Goal: Task Accomplishment & Management: Complete application form

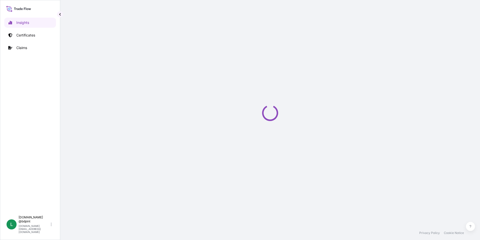
select select "2025"
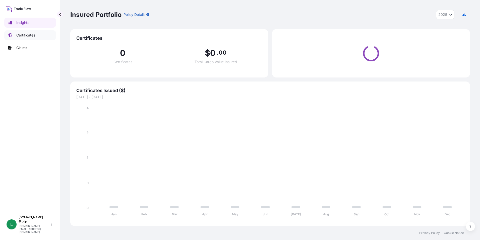
click at [19, 38] on link "Certificates" at bounding box center [30, 35] width 52 height 10
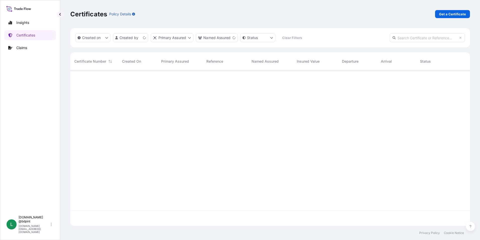
scroll to position [170, 396]
click at [445, 16] on p "Get a Certificate" at bounding box center [452, 14] width 27 height 5
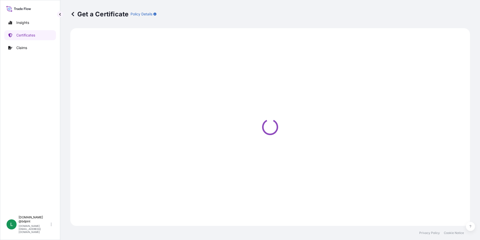
select select "Barge"
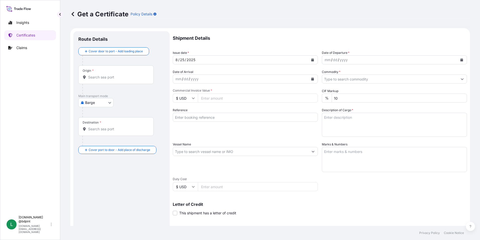
click at [458, 61] on button "Calendar" at bounding box center [462, 60] width 8 height 8
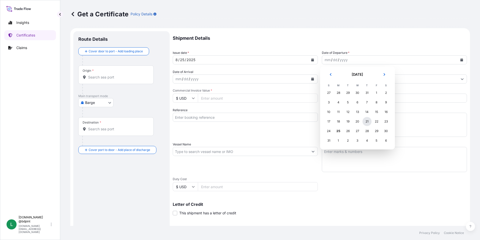
click at [363, 122] on div "21" at bounding box center [367, 121] width 9 height 9
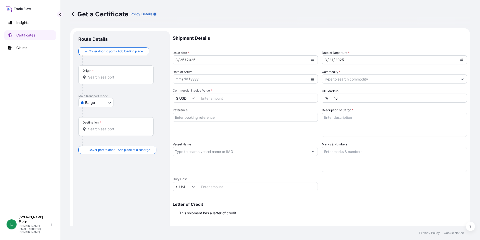
click at [311, 78] on icon "Calendar" at bounding box center [312, 78] width 3 height 3
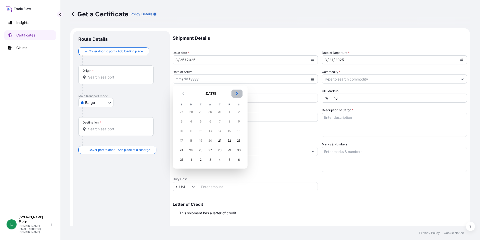
click at [238, 92] on icon "Next" at bounding box center [237, 93] width 3 height 3
click at [218, 113] on div "4" at bounding box center [219, 111] width 9 height 9
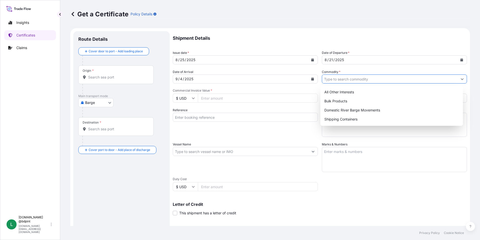
click at [394, 79] on input "Commodity *" at bounding box center [390, 78] width 136 height 9
click at [342, 118] on div "Shipping Containers" at bounding box center [392, 119] width 139 height 9
type input "Shipping Containers"
click at [351, 115] on div "Shipping Containers" at bounding box center [392, 119] width 139 height 9
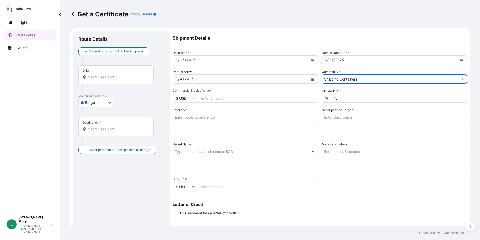
click at [261, 97] on input "Commercial Invoice Value *" at bounding box center [258, 97] width 120 height 9
paste input "354046.2"
type input "354046.2"
click at [383, 182] on div "Shipment Details Issue date * [DATE] Date of Departure * [DATE] Date of Arrival…" at bounding box center [320, 150] width 294 height 239
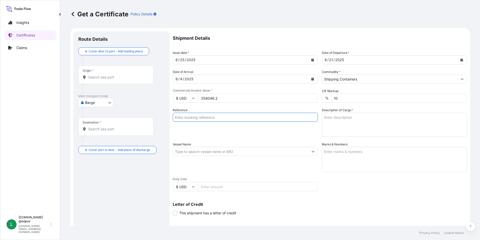
click at [200, 116] on input "Reference" at bounding box center [245, 117] width 145 height 9
paste input "80000108011"
click at [214, 120] on input "80000108011" at bounding box center [245, 117] width 145 height 9
paste input "PE-053/25"
type input "80000108011 PE-053/25"
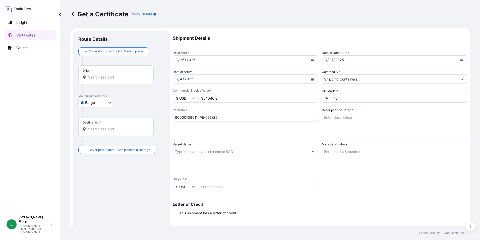
click at [351, 127] on textarea "Description of Cargo *" at bounding box center [394, 125] width 145 height 24
paste textarea "BAR 016 CV1200\"
click at [351, 126] on textarea "BAR 016 CV1200\" at bounding box center [394, 125] width 145 height 24
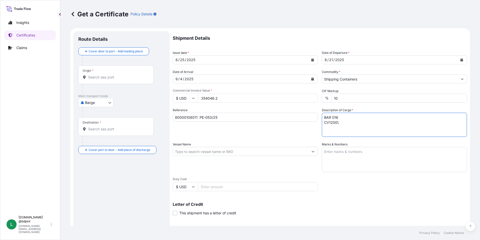
paste textarea "LUBRICATING OIL ADDITIVES"
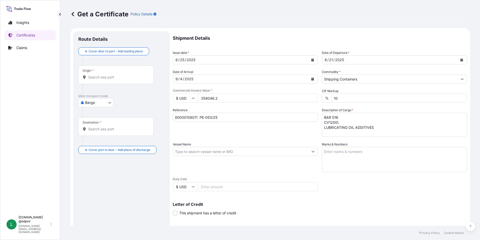
click at [331, 134] on textarea "BAR 016 CV1200\ LUBRICATING OIL ADDITIVES" at bounding box center [394, 125] width 145 height 24
type textarea "BAR 016 CV1200\ LUBRICATING OIL ADDITIVES 4 tanks"
click at [193, 150] on input "Vessel Name" at bounding box center [241, 151] width 136 height 9
paste input "MSC PETRA"
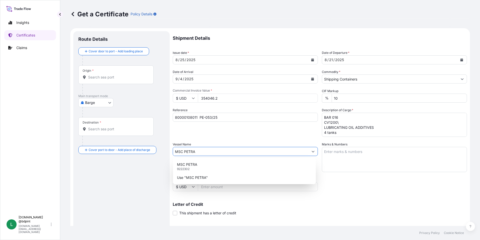
type input "MSC PETRA"
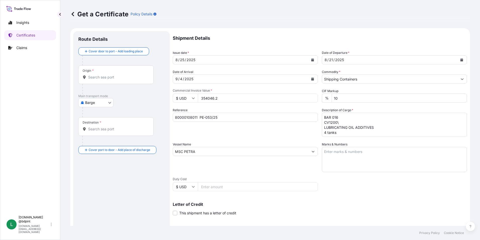
click at [354, 150] on textarea "Marks & Numbers" at bounding box center [394, 159] width 145 height 25
paste textarea "CONSIGNEE CONSIGNEE ORDER REFERENCE NUMBER SHIPPER ORDER NUMBER (LZ ORDER NUMBE…"
type textarea "CONSIGNEE CONSIGNEE ORDER REFERENCE NUMBER SHIPPER ORDER NUMBER (LZ ORDER NUMBE…"
click at [247, 160] on div "Vessel Name MSC [PERSON_NAME]" at bounding box center [245, 157] width 145 height 30
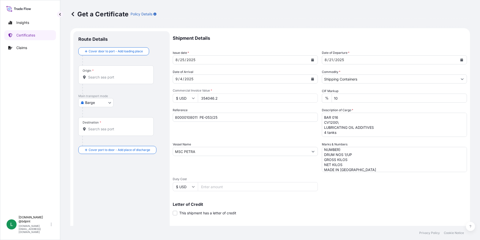
scroll to position [62, 0]
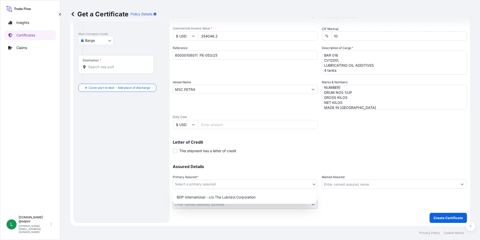
click at [181, 187] on body "0 options available. 2 options available. Insights Certificates Claims L [DOMAI…" at bounding box center [240, 120] width 480 height 240
click at [195, 196] on div "BDP International - c/o The Lubrizol Corporation" at bounding box center [244, 196] width 139 height 9
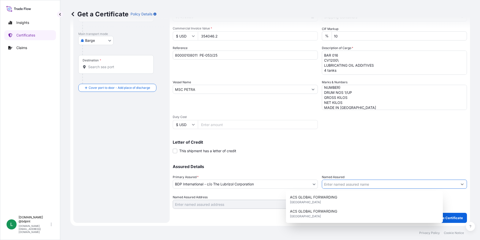
click at [331, 184] on input "Named Assured" at bounding box center [390, 183] width 136 height 9
paste input "BARCINO SAC"
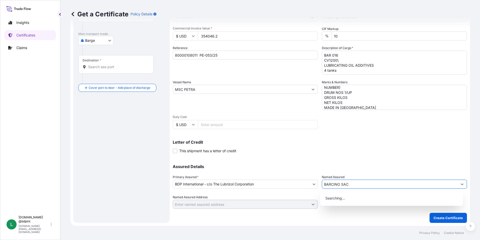
type input "BARCINO SAC"
click at [293, 154] on div "Shipment Details Issue date * [DATE] Date of Departure * [DATE] Date of Arrival…" at bounding box center [320, 88] width 294 height 239
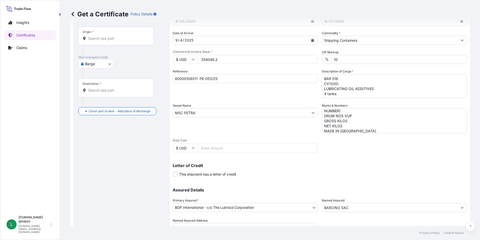
scroll to position [0, 0]
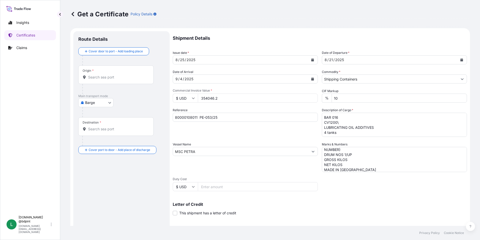
click at [94, 107] on body "15 options available. 0 options available. Insights Certificates Claims L [DOMA…" at bounding box center [240, 120] width 480 height 240
click at [92, 144] on span "Ocean Vessel" at bounding box center [99, 142] width 22 height 5
click at [89, 83] on div "Origin *" at bounding box center [115, 76] width 75 height 19
click at [89, 82] on input "Origin *" at bounding box center [117, 79] width 59 height 5
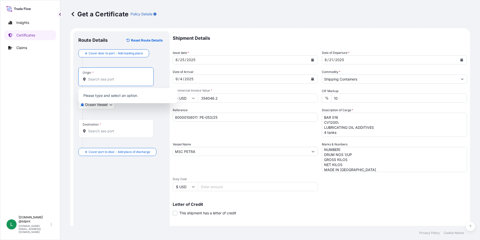
paste input "USHOU"
click at [101, 96] on b "USHOU" at bounding box center [101, 94] width 13 height 4
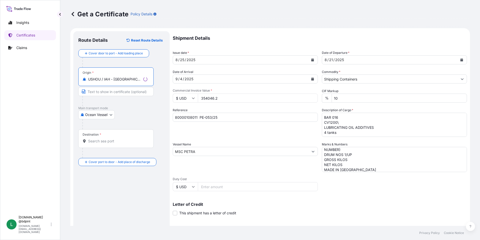
type input "USHOU / IAH - [GEOGRAPHIC_DATA], [GEOGRAPHIC_DATA]"
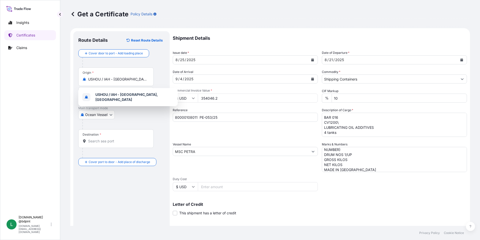
click at [117, 138] on div "Destination *" at bounding box center [115, 138] width 75 height 19
click at [117, 138] on input "Destination *" at bounding box center [117, 140] width 59 height 5
paste input "PECLL"
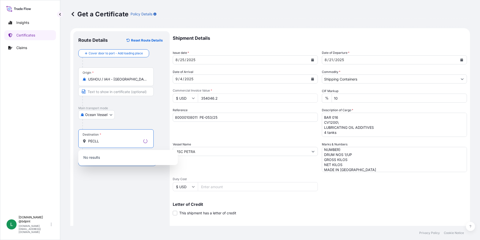
click at [115, 182] on div "Route Details Reset Route Details Cover door to port - Add loading place Place …" at bounding box center [121, 157] width 86 height 243
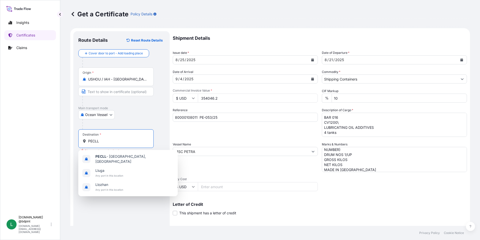
click at [103, 140] on input "PECLL" at bounding box center [117, 140] width 59 height 5
click at [107, 155] on span "PECLL - [GEOGRAPHIC_DATA], [GEOGRAPHIC_DATA]" at bounding box center [134, 159] width 78 height 10
type input "PECLL - [GEOGRAPHIC_DATA], [GEOGRAPHIC_DATA]"
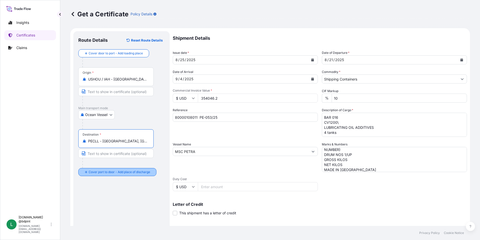
click at [131, 183] on div "Route Details Reset Route Details Cover door to port - Add loading place Place …" at bounding box center [121, 157] width 86 height 243
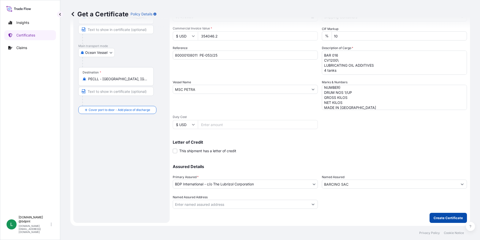
click at [439, 219] on p "Create Certificate" at bounding box center [448, 217] width 29 height 5
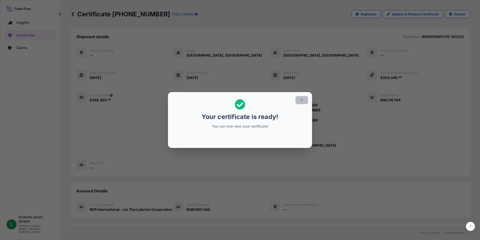
click at [302, 102] on button "button" at bounding box center [302, 100] width 13 height 8
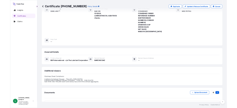
scroll to position [123, 0]
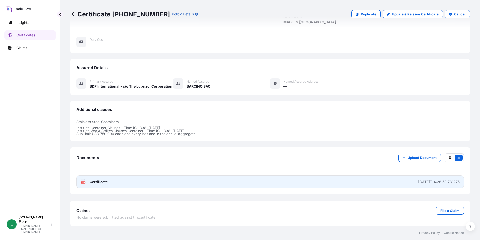
click at [269, 179] on link "PDF Certificate [DATE]T14:26:53.781275" at bounding box center [270, 181] width 388 height 13
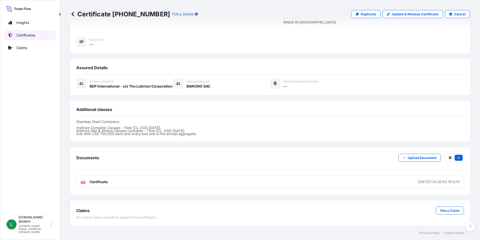
click at [19, 33] on p "Certificates" at bounding box center [25, 35] width 19 height 5
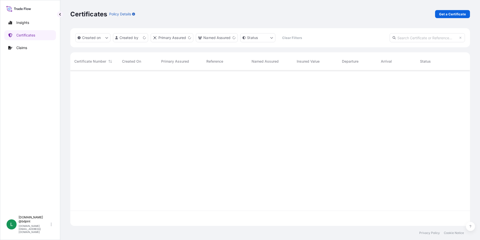
scroll to position [154, 396]
click at [448, 13] on p "Get a Certificate" at bounding box center [452, 14] width 27 height 5
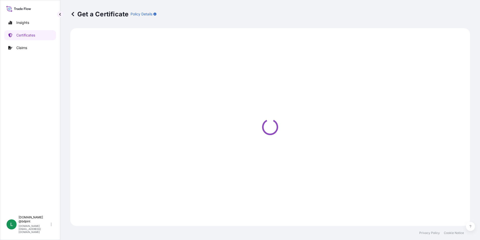
select select "Barge"
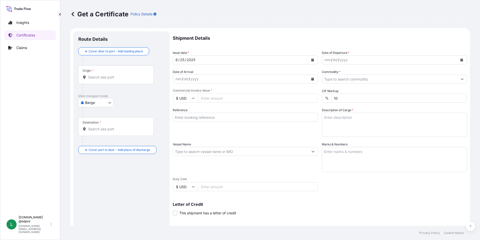
click at [458, 58] on button "Calendar" at bounding box center [462, 60] width 8 height 8
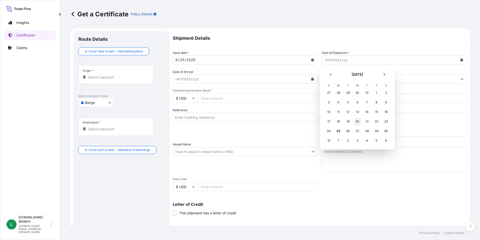
click at [361, 120] on div "20" at bounding box center [357, 121] width 9 height 9
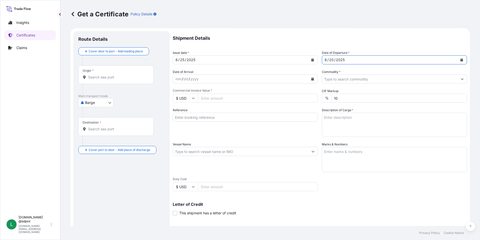
click at [399, 56] on div "[DATE]" at bounding box center [390, 59] width 136 height 9
click at [461, 63] on button "Calendar" at bounding box center [462, 60] width 8 height 8
click at [459, 61] on button "Calendar" at bounding box center [462, 60] width 8 height 8
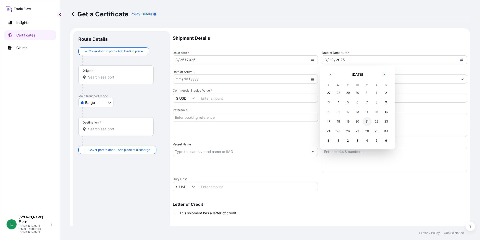
click at [368, 121] on div "21" at bounding box center [367, 121] width 9 height 9
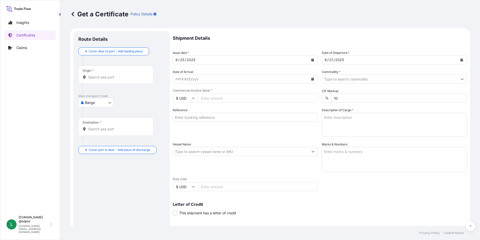
click at [309, 77] on button "Calendar" at bounding box center [313, 79] width 8 height 8
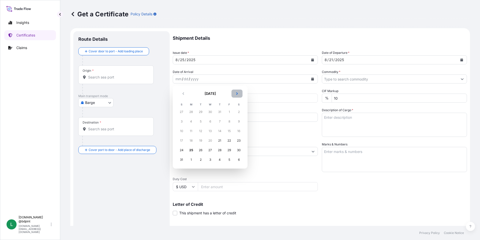
click at [237, 94] on icon "Next" at bounding box center [237, 93] width 3 height 3
click at [220, 111] on div "4" at bounding box center [219, 111] width 9 height 9
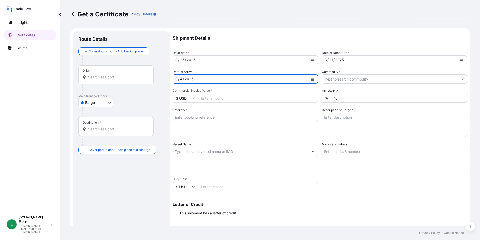
click at [351, 78] on input "Commodity *" at bounding box center [390, 78] width 136 height 9
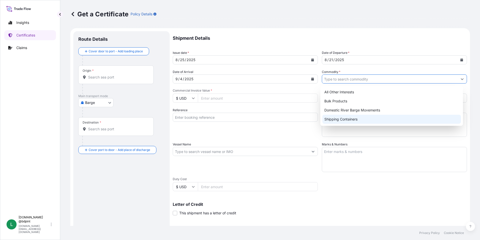
click at [343, 119] on div "Shipping Containers" at bounding box center [392, 119] width 139 height 9
type input "Shipping Containers"
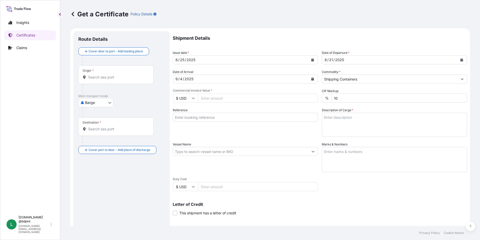
click at [204, 99] on input "Commercial Invoice Value *" at bounding box center [258, 97] width 120 height 9
type input "90087.42"
click at [228, 128] on div "Reference" at bounding box center [245, 122] width 145 height 29
click at [203, 117] on input "Reference" at bounding box center [245, 117] width 145 height 9
paste input "80000108557"
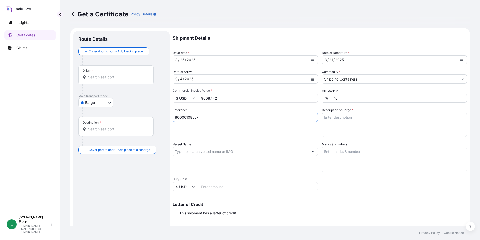
click at [214, 115] on input "80000108557" at bounding box center [245, 117] width 145 height 9
paste input "PE-058/25"
type input "80000108557 PE-058/25"
click at [348, 122] on textarea "Description of Cargo *" at bounding box center [394, 125] width 145 height 24
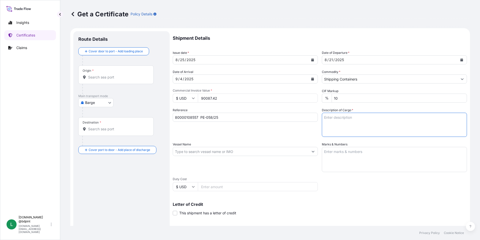
paste textarea "PE-058/25"
click at [346, 122] on textarea "PE-058/25" at bounding box center [394, 125] width 145 height 24
drag, startPoint x: 352, startPoint y: 117, endPoint x: 289, endPoint y: 117, distance: 63.1
click at [290, 117] on div "Shipment Details Issue date * [DATE] Date of Departure * [DATE] Date of Arrival…" at bounding box center [320, 150] width 294 height 239
paste textarea "BAR 570 5703\260"
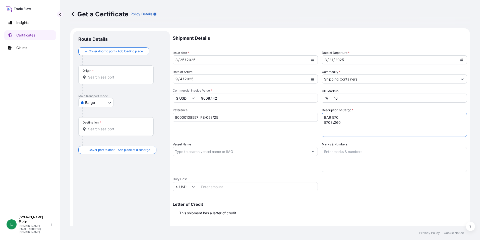
click at [349, 119] on textarea "BAR 570 5703\260" at bounding box center [394, 125] width 145 height 24
click at [351, 123] on textarea "BAR 570 5703\260" at bounding box center [394, 125] width 145 height 24
paste textarea "BAR 995 9990EM\260"
click at [342, 133] on textarea "BAR 570 5703\260 BAR 995 9990EM\260" at bounding box center [394, 125] width 145 height 24
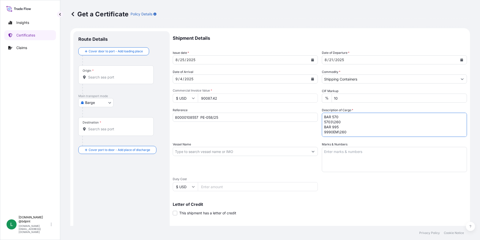
paste textarea "LUBRICATING OIL ADDITIVES"
click at [386, 134] on textarea "BAR 570 5703\260 BAR 995 9990EM\260 LUBRICATING OIL ADDITIVES" at bounding box center [394, 125] width 145 height 24
paste textarea "80 DRUM"
type textarea "BAR 570 5703\260 BAR 995 9990EM\260 LUBRICATING OIL ADDITIVES 80 DRUM- 20 PALLE…"
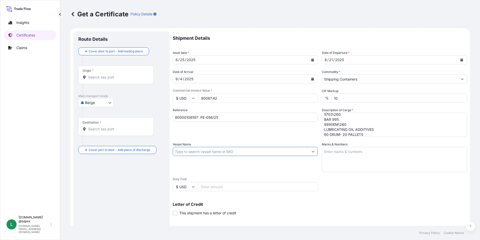
click at [219, 150] on input "Vessel Name" at bounding box center [241, 151] width 136 height 9
paste input "MSC PETRA"
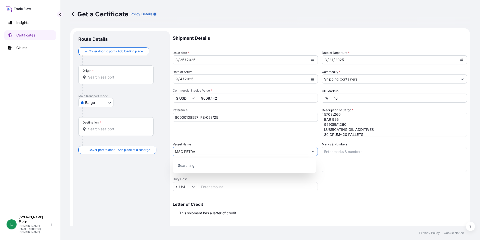
type input "MSC PETRA"
click at [396, 191] on div "Shipment Details Issue date * [DATE] Date of Departure * [DATE] Date of Arrival…" at bounding box center [320, 150] width 294 height 239
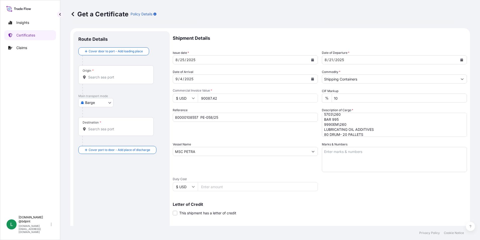
click at [352, 153] on textarea "Marks & Numbers" at bounding box center [394, 159] width 145 height 25
paste textarea "CONSIGNEE CONSIGNEE ORDER REFERENCE NUMBER SHIPPER ORDER NUMBER (LZ ORDER NUMBE…"
type textarea "CONSIGNEE CONSIGNEE ORDER REFERENCE NUMBER SHIPPER ORDER NUMBER (LZ ORDER NUMBE…"
click at [242, 165] on div "Vessel Name MSC [PERSON_NAME]" at bounding box center [245, 157] width 145 height 30
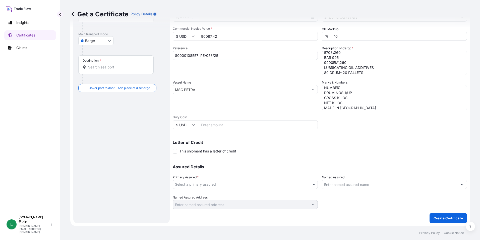
scroll to position [62, 0]
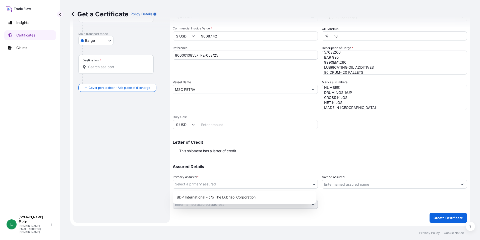
click at [232, 183] on body "0 options available. Insights Certificates Claims L [DOMAIN_NAME] @bdpint [DOMA…" at bounding box center [240, 120] width 480 height 240
click at [230, 193] on div "BDP International - c/o The Lubrizol Corporation" at bounding box center [244, 196] width 139 height 9
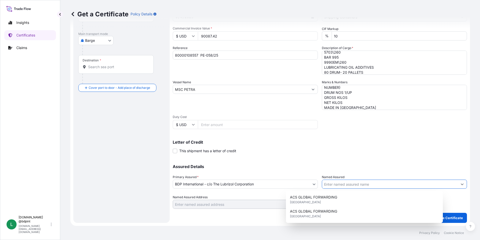
click at [332, 186] on input "Named Assured" at bounding box center [390, 183] width 136 height 9
paste input "BARCINO SAC"
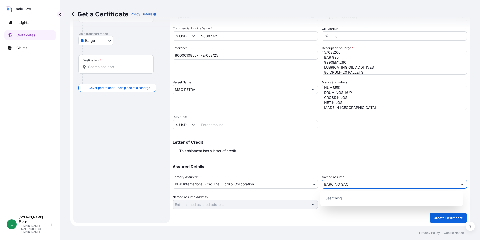
type input "BARCINO SAC"
click at [338, 158] on div "Shipment Details Issue date * [DATE] Date of Departure * [DATE] Date of Arrival…" at bounding box center [320, 88] width 294 height 239
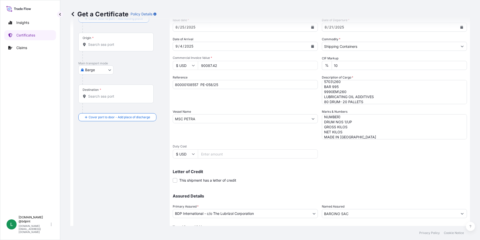
scroll to position [0, 0]
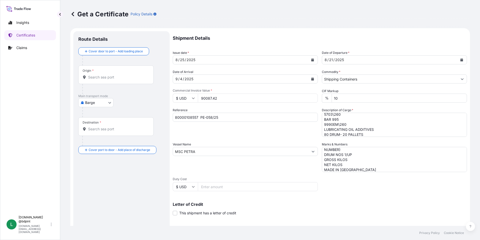
click at [102, 104] on body "15 options available. 0 options available. Insights Certificates Claims L [DOMA…" at bounding box center [240, 120] width 480 height 240
click at [100, 143] on span "Ocean Vessel" at bounding box center [99, 142] width 22 height 5
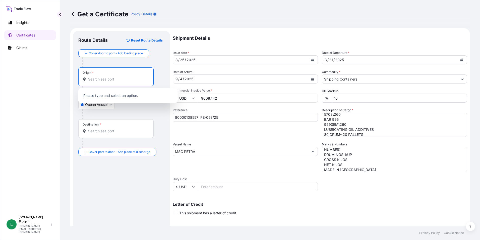
click at [99, 81] on input "Origin *" at bounding box center [117, 79] width 59 height 5
paste input "USHOU"
click at [110, 97] on span "USHOU / IAH - [GEOGRAPHIC_DATA], [GEOGRAPHIC_DATA]" at bounding box center [134, 97] width 78 height 10
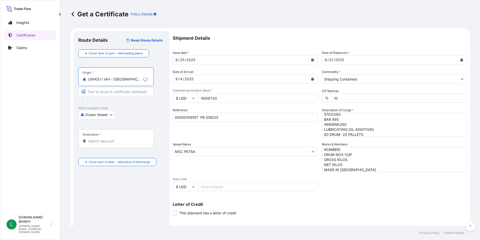
type input "USHOU / IAH - [GEOGRAPHIC_DATA], [GEOGRAPHIC_DATA]"
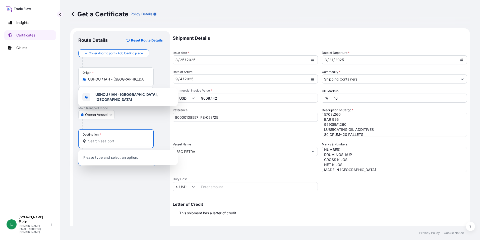
click at [111, 143] on input "Destination *" at bounding box center [117, 140] width 59 height 5
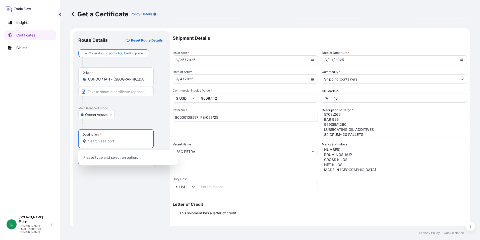
paste input "PECLL"
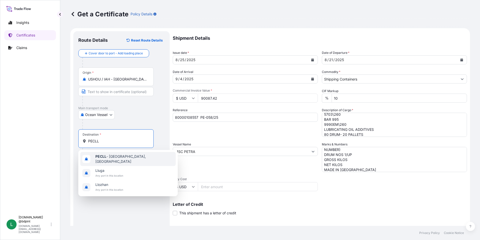
click at [108, 158] on span "PECLL - [GEOGRAPHIC_DATA], [GEOGRAPHIC_DATA]" at bounding box center [134, 159] width 78 height 10
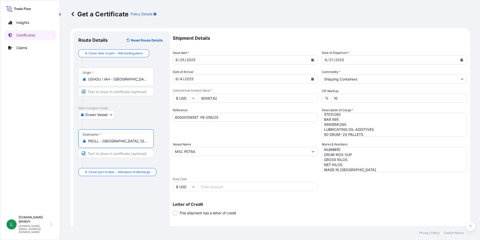
type input "PECLL - [GEOGRAPHIC_DATA], [GEOGRAPHIC_DATA]"
click at [376, 195] on div "Shipment Details Issue date * [DATE] Date of Departure * [DATE] Date of Arrival…" at bounding box center [320, 150] width 294 height 239
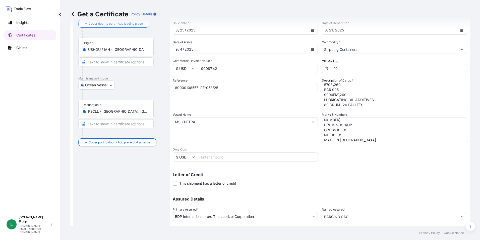
scroll to position [62, 0]
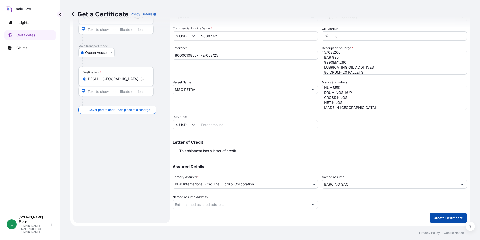
click at [439, 218] on p "Create Certificate" at bounding box center [448, 217] width 29 height 5
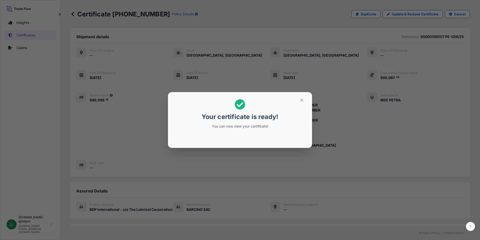
click at [263, 130] on div "Your certificate is ready! You can now view your certificate!" at bounding box center [239, 114] width 77 height 36
click at [302, 100] on icon "button" at bounding box center [302, 100] width 5 height 5
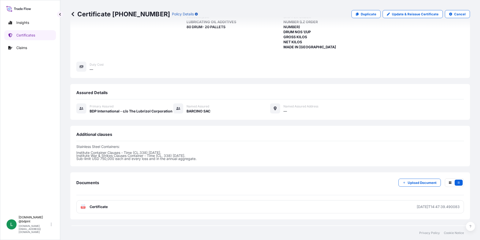
scroll to position [100, 0]
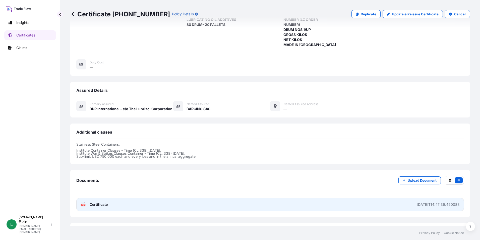
click at [239, 203] on link "PDF Certificate [DATE]T14:47:39.490083" at bounding box center [270, 204] width 388 height 13
